Goal: Find specific page/section

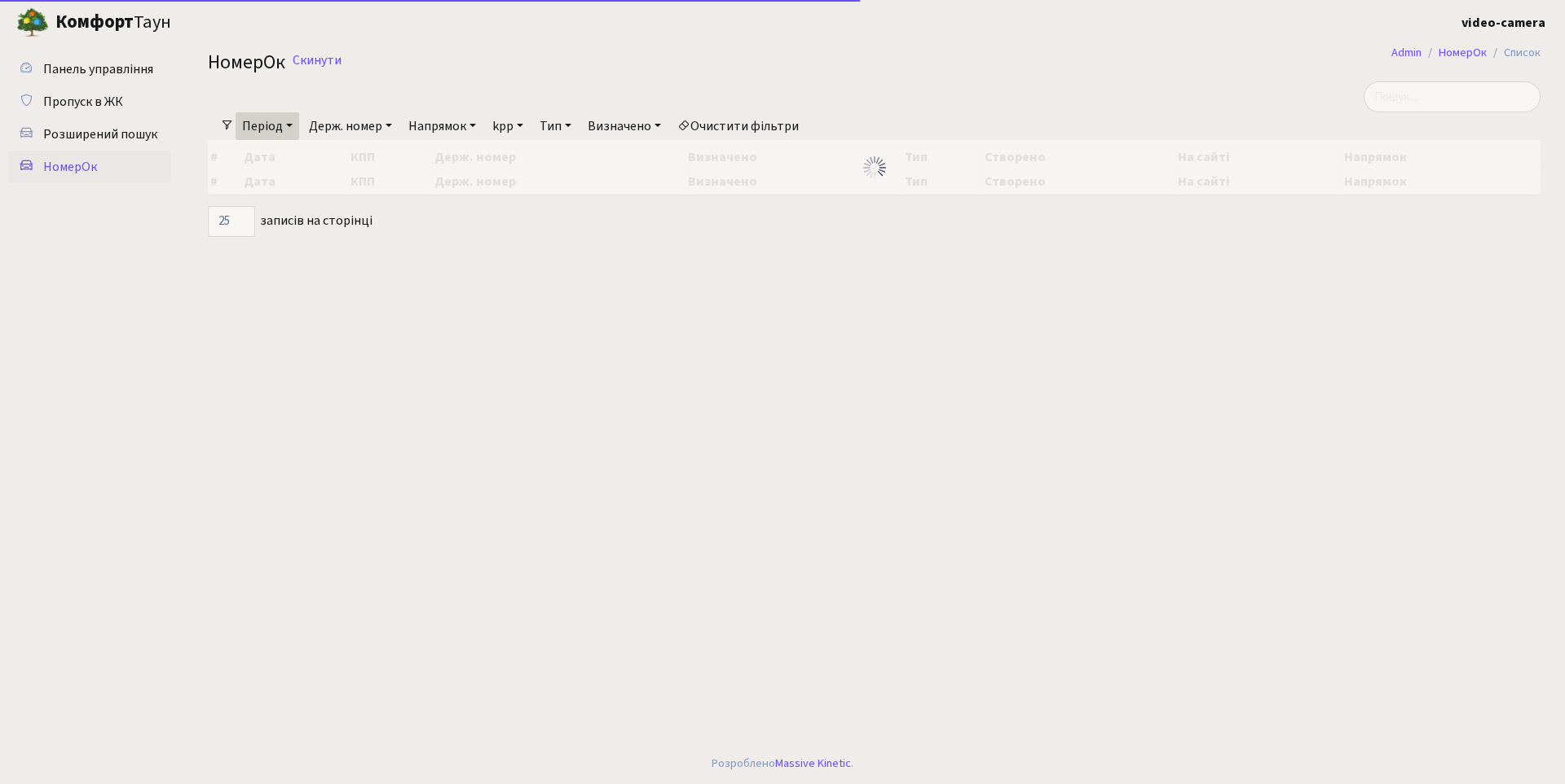
select select "25"
click at [136, 139] on span "Розширений пошук" at bounding box center [100, 135] width 114 height 18
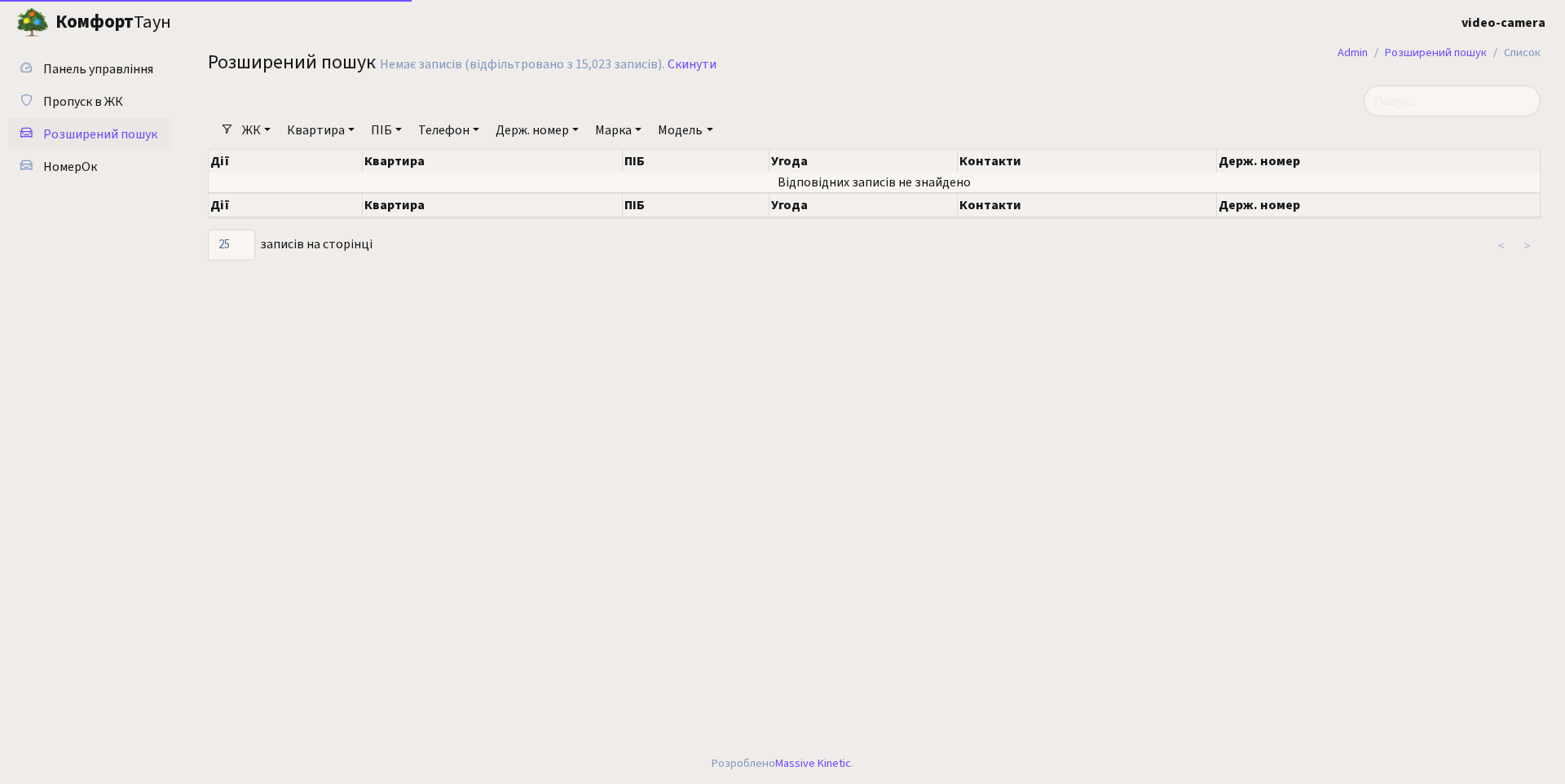
select select "25"
click at [326, 131] on link "Квартира" at bounding box center [320, 131] width 81 height 28
type input "5-315"
